Goal: Task Accomplishment & Management: Use online tool/utility

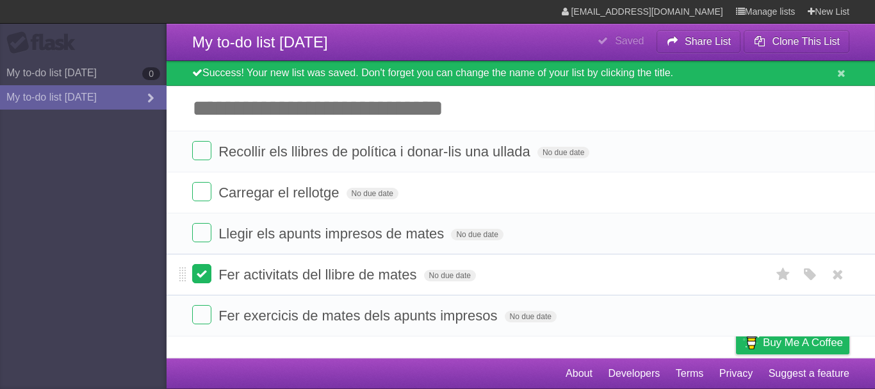
click at [204, 277] on label at bounding box center [201, 273] width 19 height 19
click at [198, 236] on label at bounding box center [201, 232] width 19 height 19
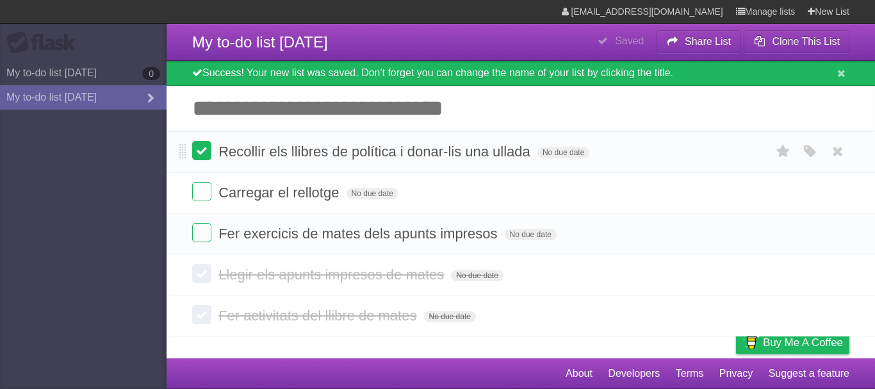
click at [199, 156] on label at bounding box center [201, 150] width 19 height 19
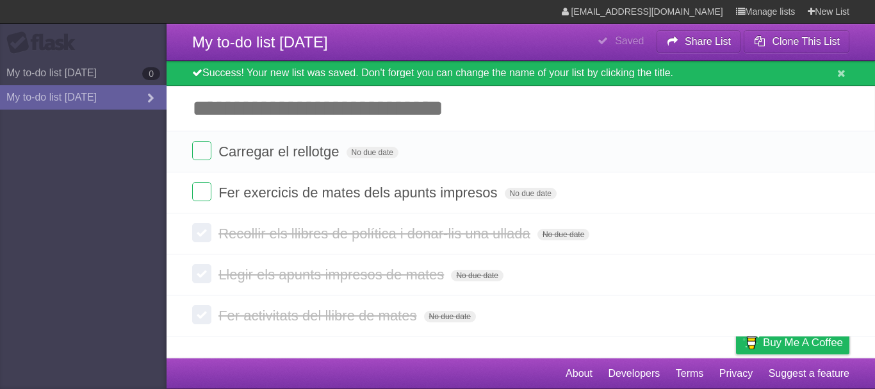
click at [458, 120] on input "Add another task" at bounding box center [521, 108] width 709 height 45
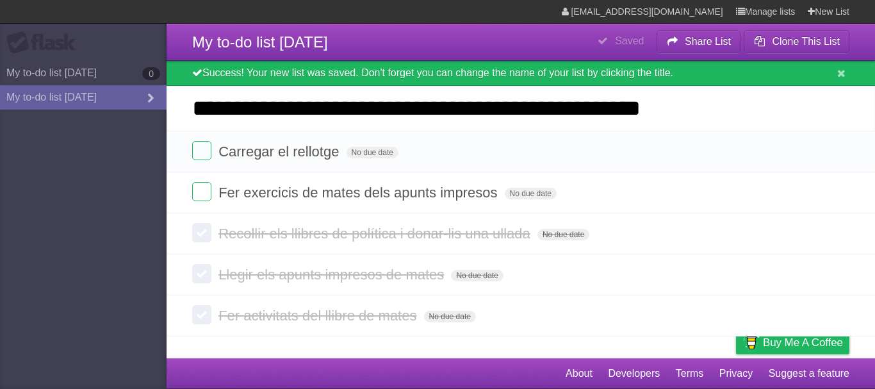
type input "**********"
click input "*********" at bounding box center [0, 0] width 0 height 0
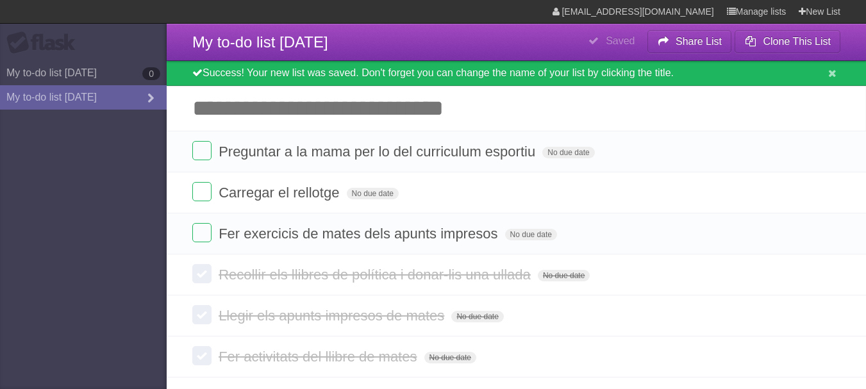
drag, startPoint x: 136, startPoint y: 72, endPoint x: 79, endPoint y: 177, distance: 118.7
click at [79, 177] on aside "Flask My to-do list 09/29/2025 0 My to-do list 10/01/2025" at bounding box center [83, 194] width 167 height 389
click at [755, 11] on link "Manage lists" at bounding box center [757, 11] width 60 height 23
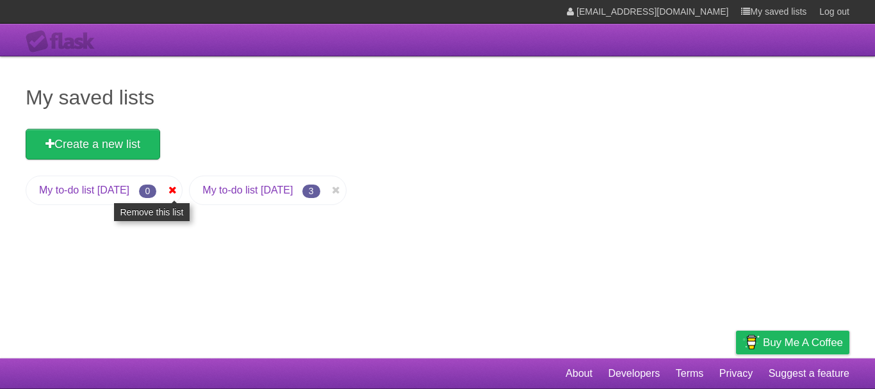
click at [179, 188] on icon at bounding box center [172, 190] width 13 height 15
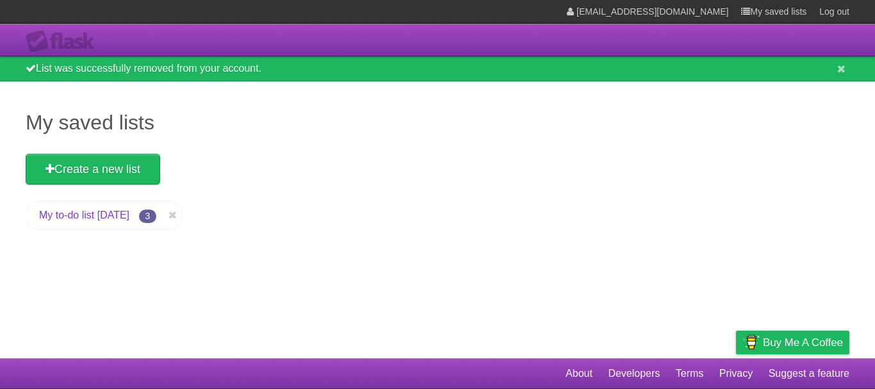
click at [112, 216] on link "My to-do list [DATE]" at bounding box center [84, 215] width 90 height 11
